Goal: Information Seeking & Learning: Compare options

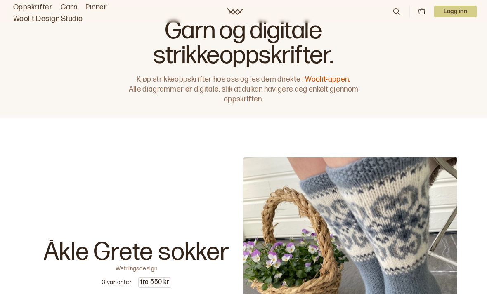
click at [71, 7] on link "Garn" at bounding box center [69, 8] width 17 height 12
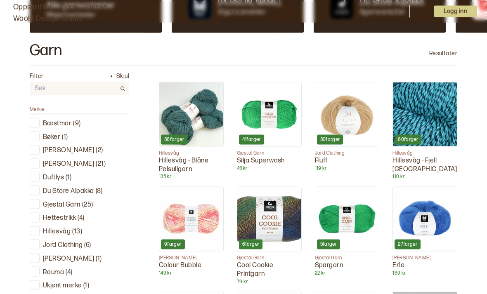
scroll to position [212, 0]
click at [86, 189] on p "Du Store Alpakka" at bounding box center [68, 191] width 51 height 9
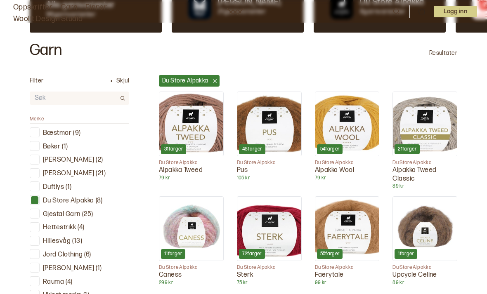
click at [35, 196] on div at bounding box center [35, 200] width 8 height 8
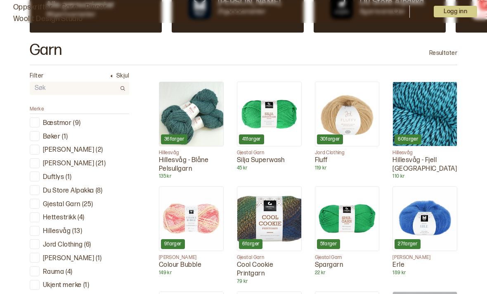
click at [73, 228] on p "( 13 )" at bounding box center [77, 231] width 10 height 9
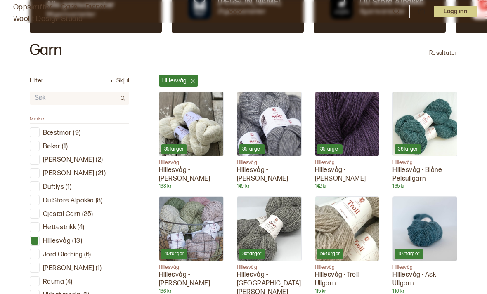
click at [43, 238] on p "Hillesvåg" at bounding box center [57, 241] width 28 height 9
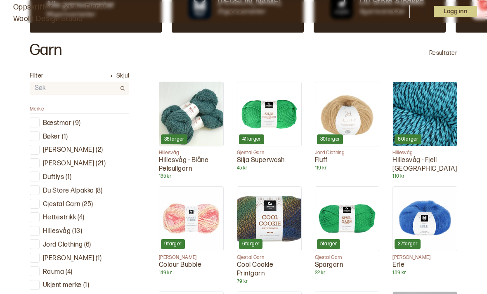
click at [81, 284] on p "Ukjent merke" at bounding box center [62, 285] width 39 height 9
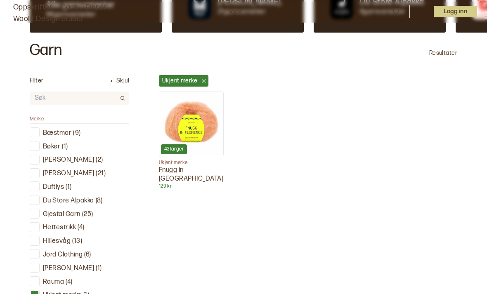
click at [34, 291] on div at bounding box center [35, 295] width 8 height 8
